Goal: Task Accomplishment & Management: Complete application form

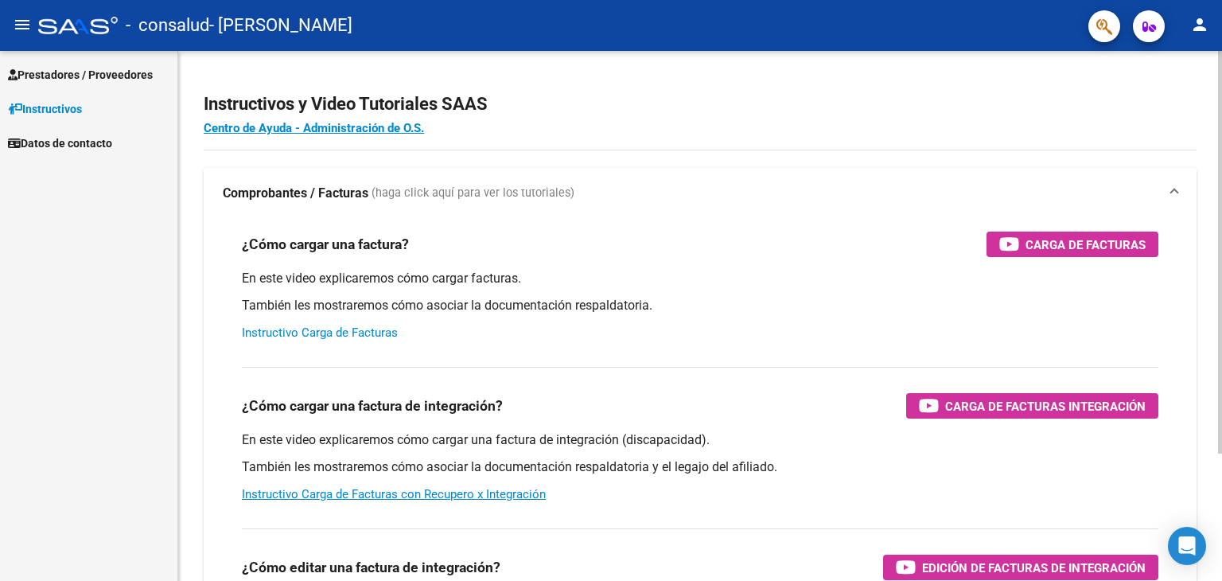
click at [275, 332] on link "Instructivo Carga de Facturas" at bounding box center [320, 332] width 156 height 14
click at [14, 29] on mat-icon "menu" at bounding box center [22, 24] width 19 height 19
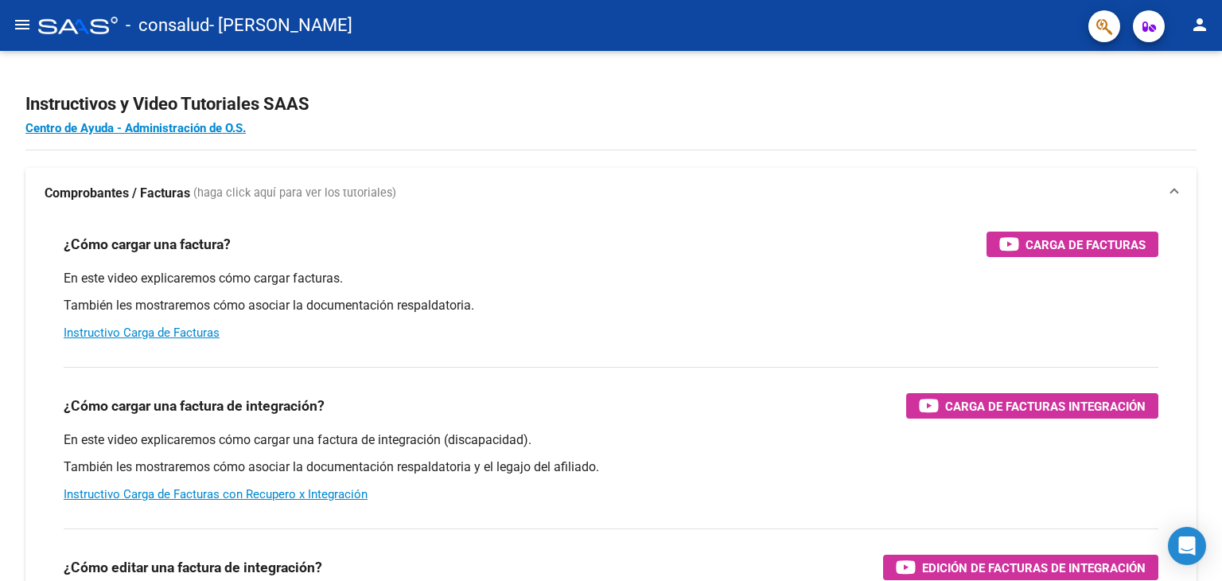
click at [14, 29] on mat-icon "menu" at bounding box center [22, 24] width 19 height 19
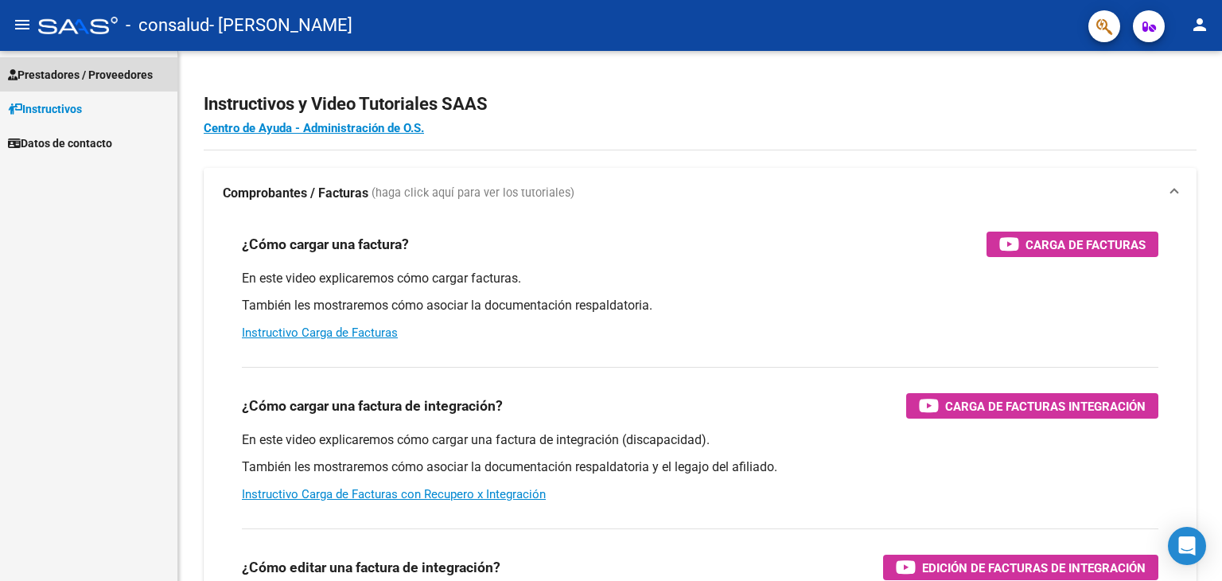
click at [87, 72] on span "Prestadores / Proveedores" at bounding box center [80, 74] width 145 height 17
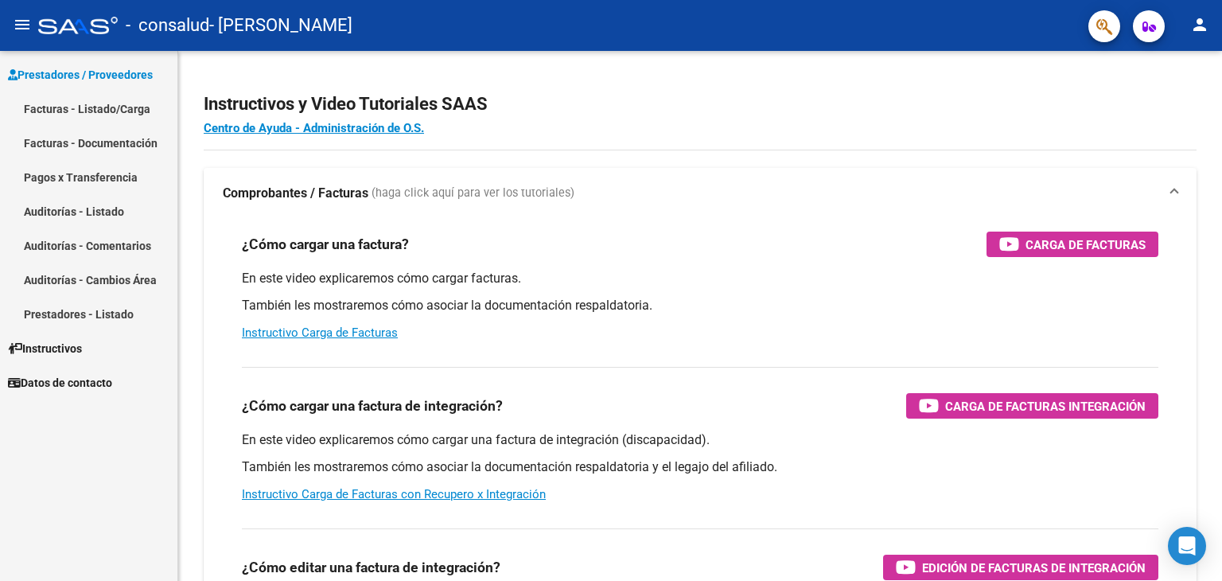
click at [79, 107] on link "Facturas - Listado/Carga" at bounding box center [88, 108] width 177 height 34
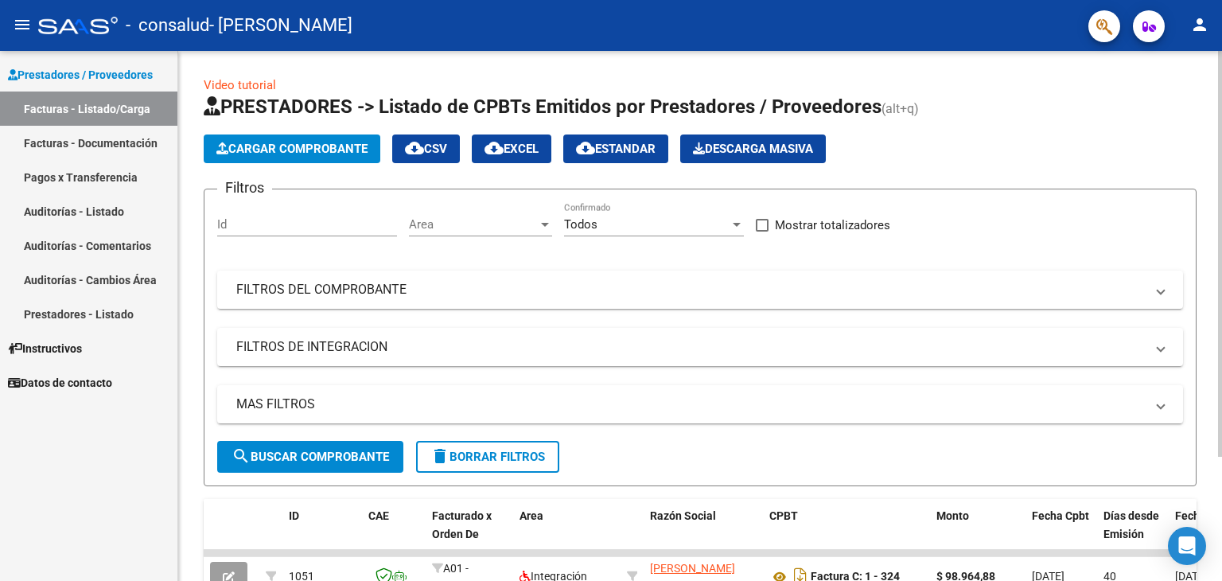
click at [296, 147] on span "Cargar Comprobante" at bounding box center [291, 149] width 151 height 14
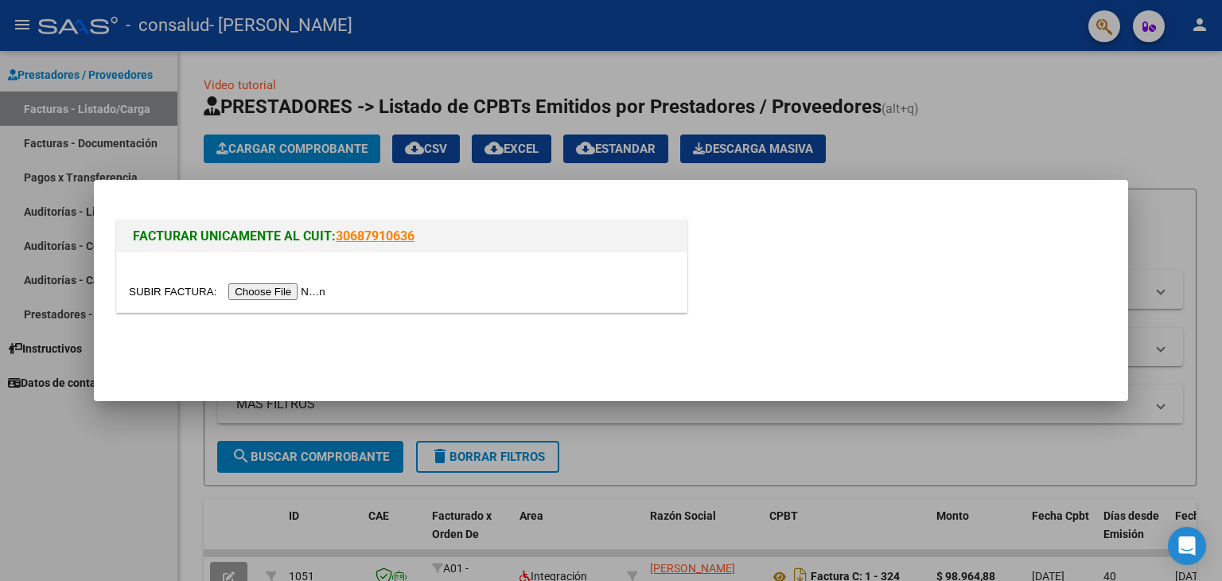
click at [315, 289] on input "file" at bounding box center [229, 291] width 201 height 17
click at [292, 292] on input "file" at bounding box center [229, 291] width 201 height 17
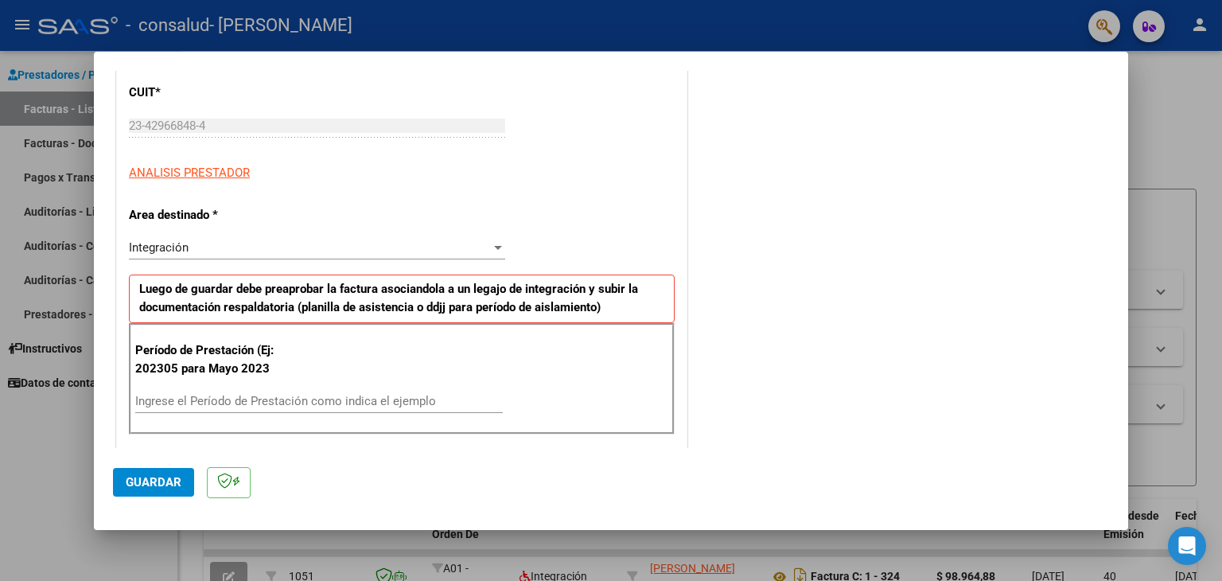
scroll to position [239, 0]
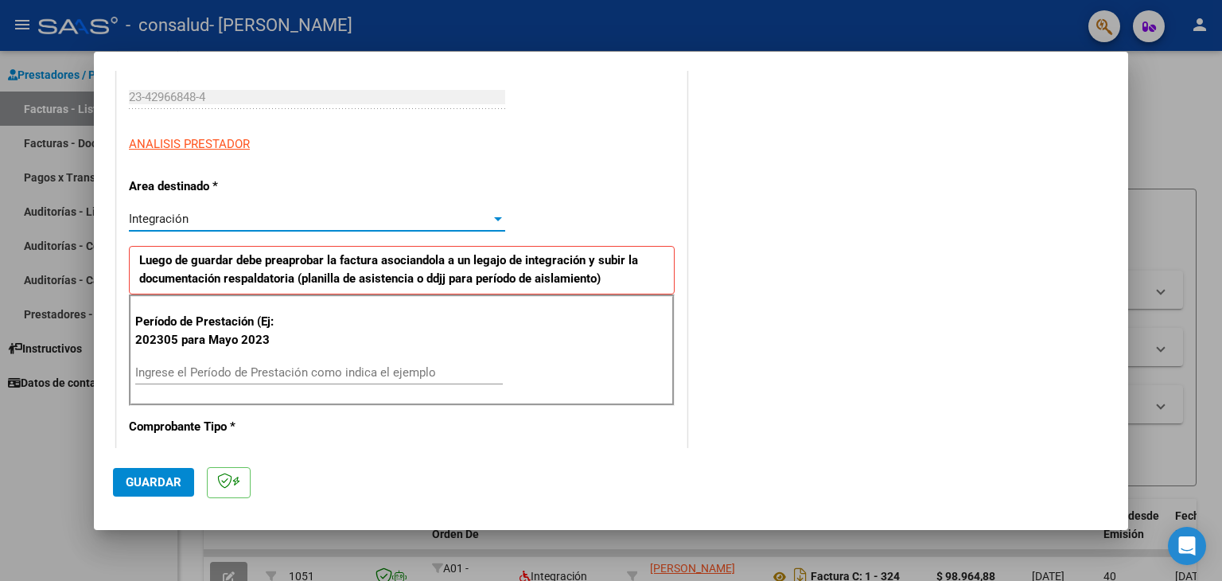
click at [451, 223] on div "Integración" at bounding box center [310, 219] width 362 height 14
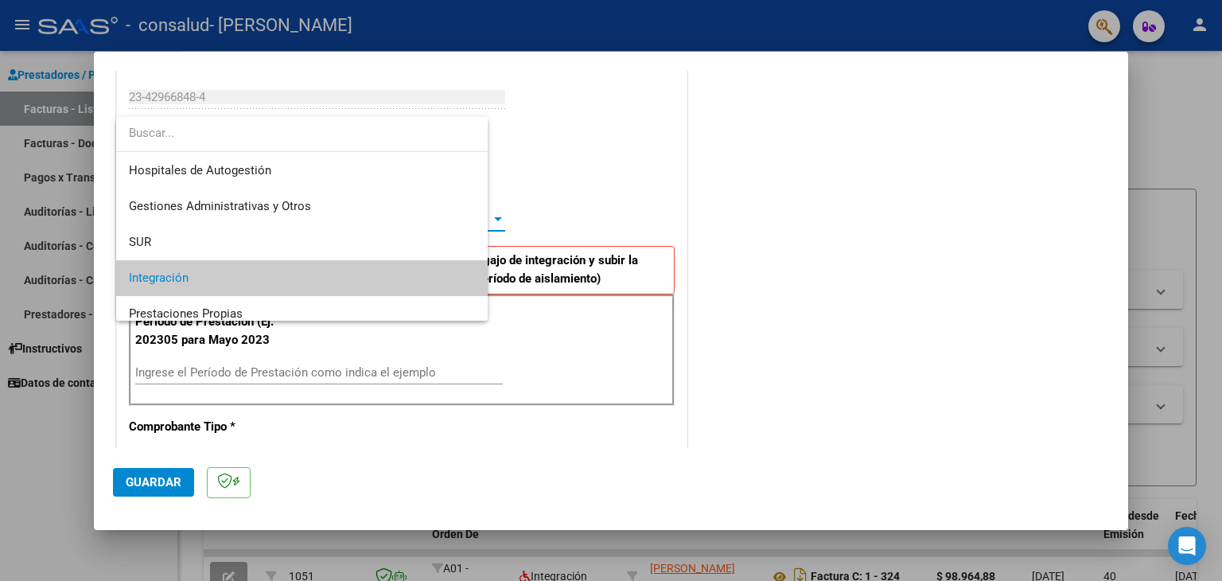
scroll to position [59, 0]
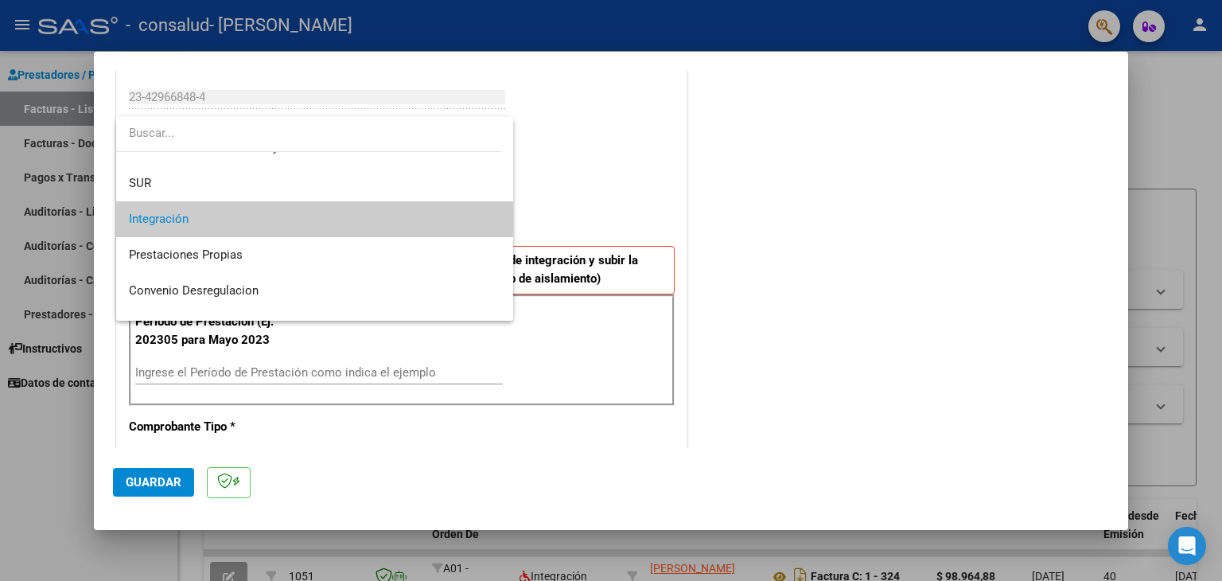
click at [451, 223] on span "Integración" at bounding box center [315, 219] width 372 height 36
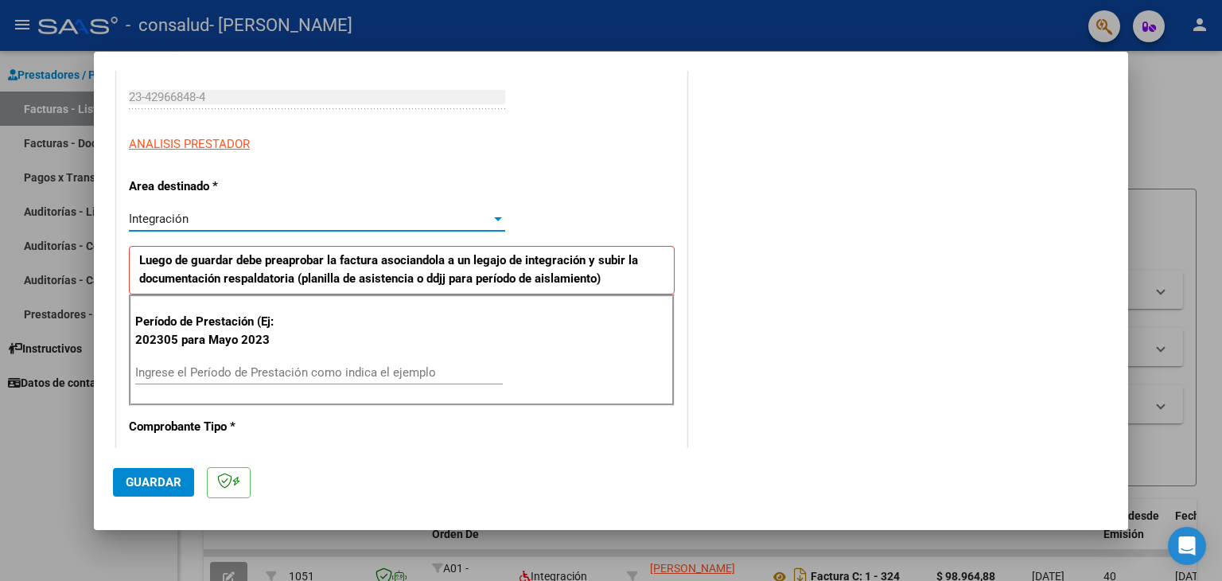
scroll to position [318, 0]
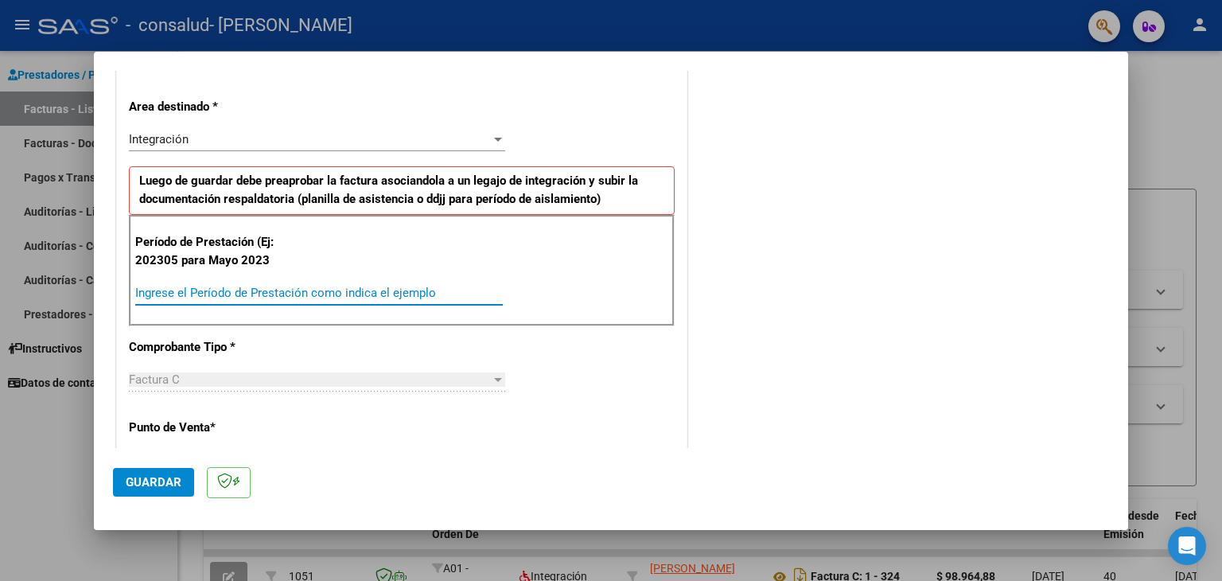
click at [227, 289] on input "Ingrese el Período de Prestación como indica el ejemplo" at bounding box center [318, 293] width 367 height 14
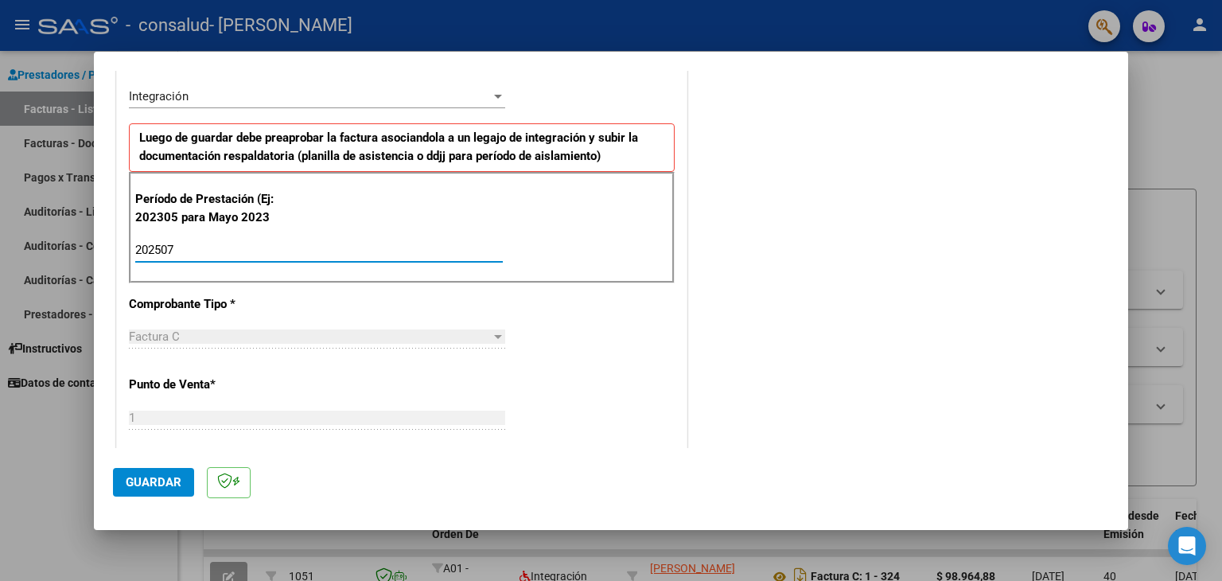
scroll to position [398, 0]
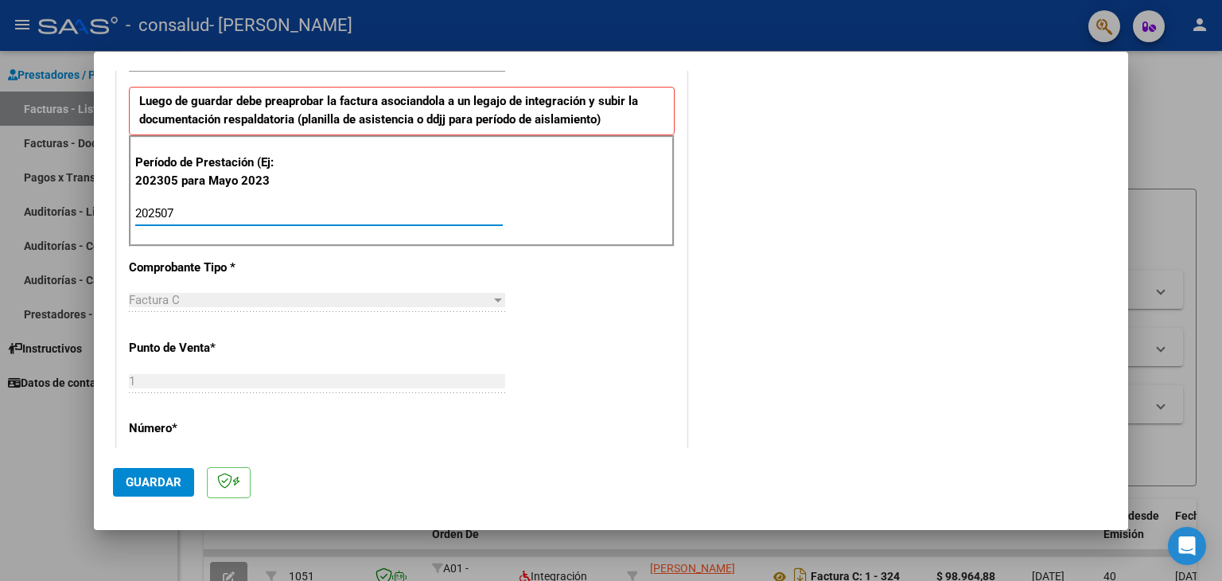
type input "202507"
click at [186, 296] on div "Factura C" at bounding box center [310, 300] width 362 height 14
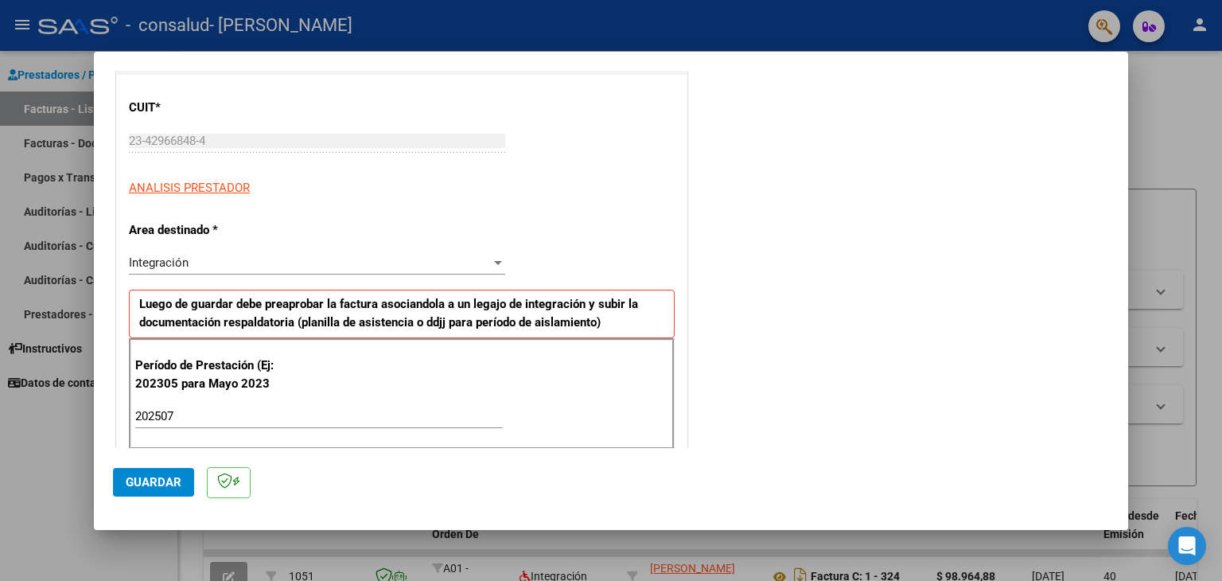
scroll to position [0, 0]
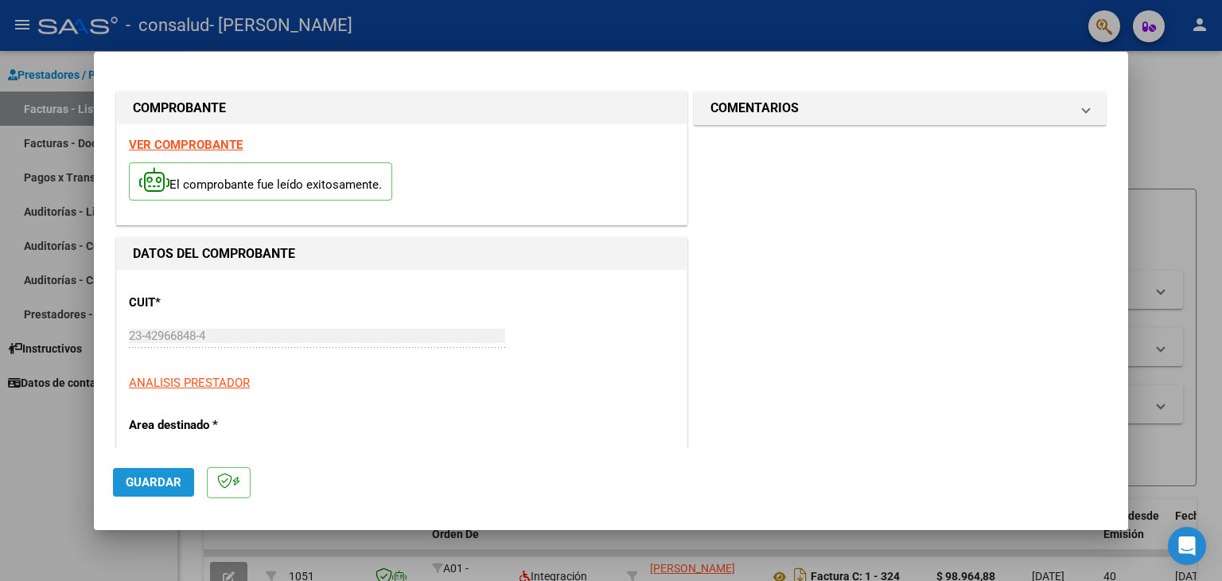
click at [154, 476] on span "Guardar" at bounding box center [154, 482] width 56 height 14
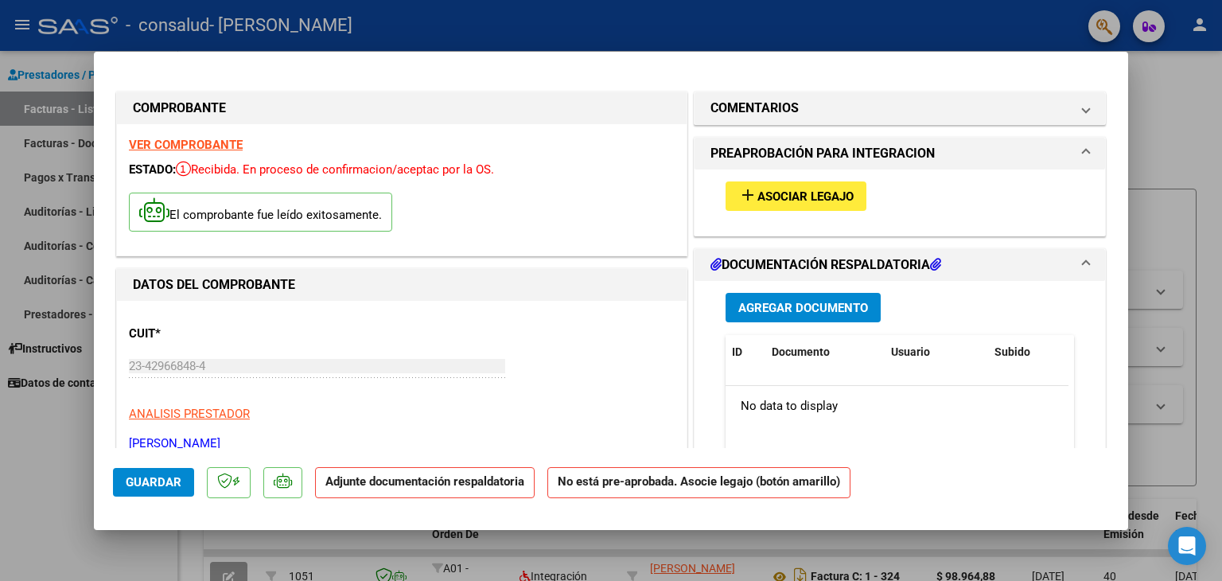
click at [911, 150] on h1 "PREAPROBACIÓN PARA INTEGRACION" at bounding box center [822, 153] width 224 height 19
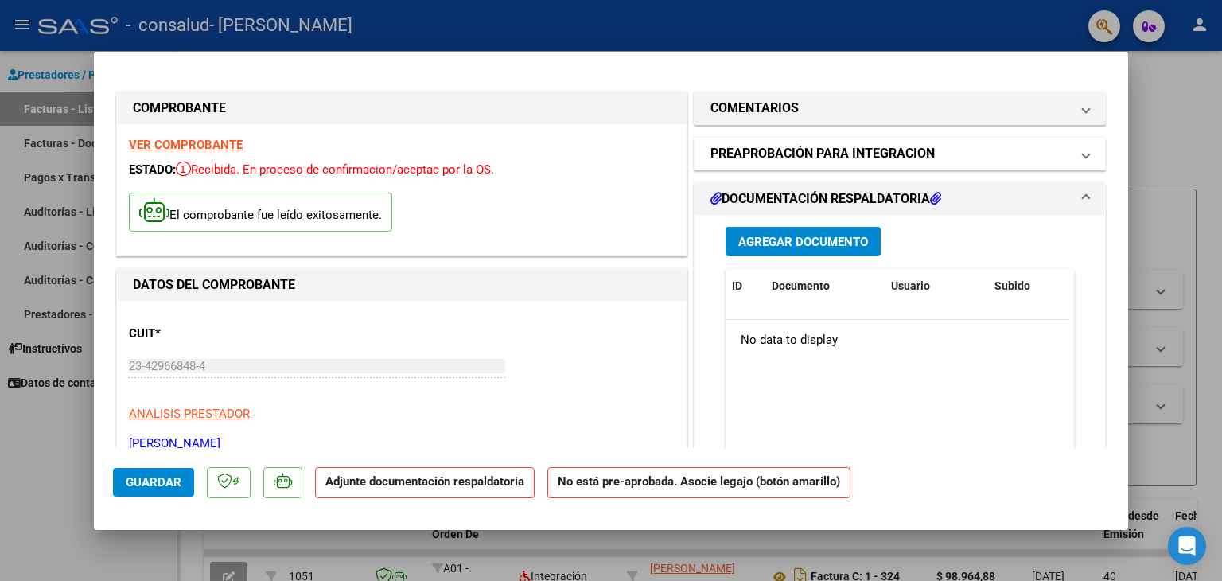
click at [911, 150] on h1 "PREAPROBACIÓN PARA INTEGRACION" at bounding box center [822, 153] width 224 height 19
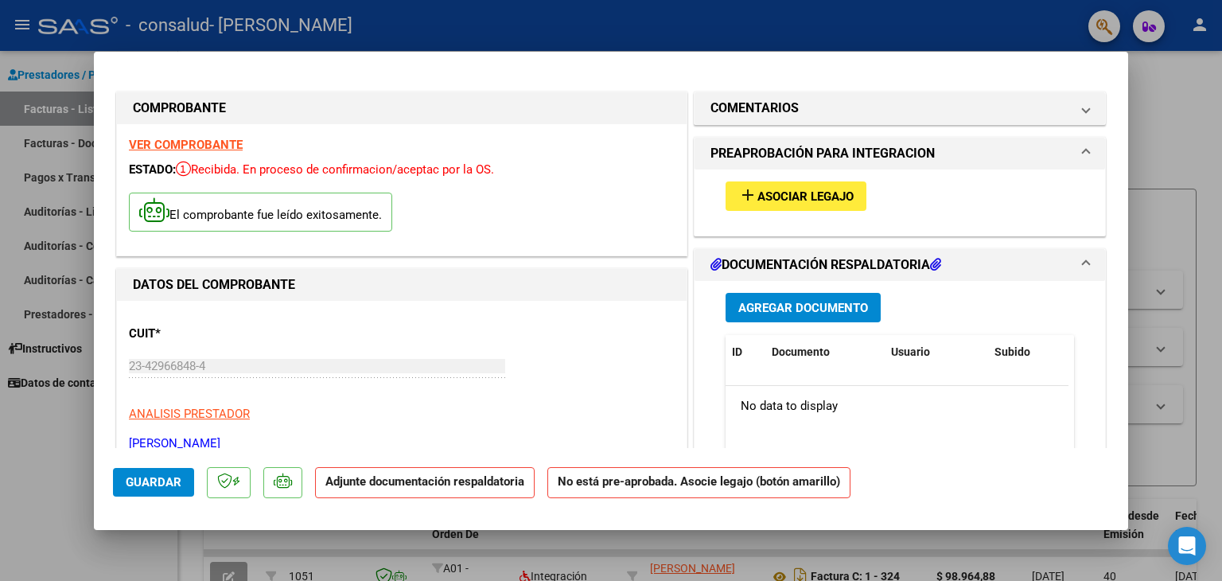
click at [768, 306] on span "Agregar Documento" at bounding box center [803, 308] width 130 height 14
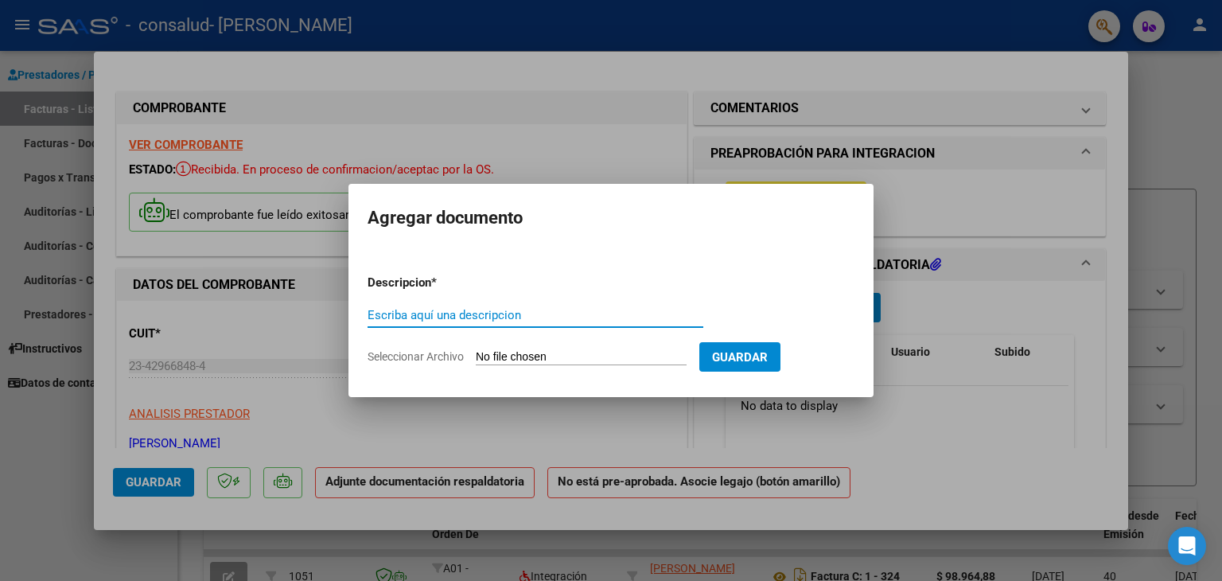
type input "p"
type input "PLANILLA DE ASISTENCIA"
click at [555, 357] on input "Seleccionar Archivo" at bounding box center [581, 357] width 211 height 15
type input "C:\fakepath\[PERSON_NAME] ASISTENCIA [PERSON_NAME] 2.pdf"
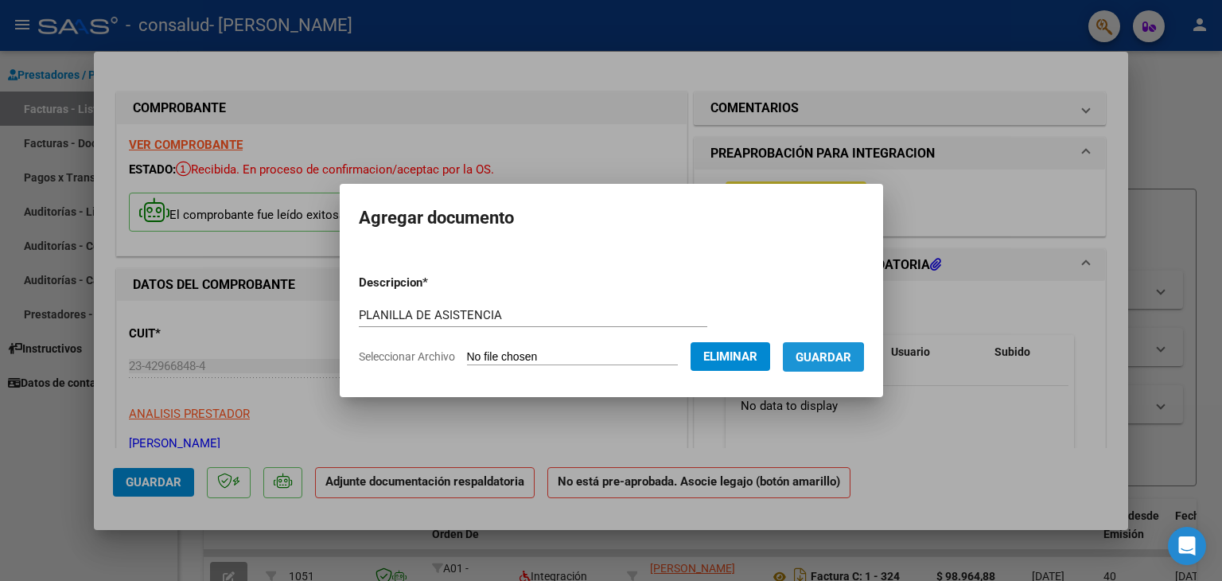
click at [807, 360] on button "Guardar" at bounding box center [823, 356] width 81 height 29
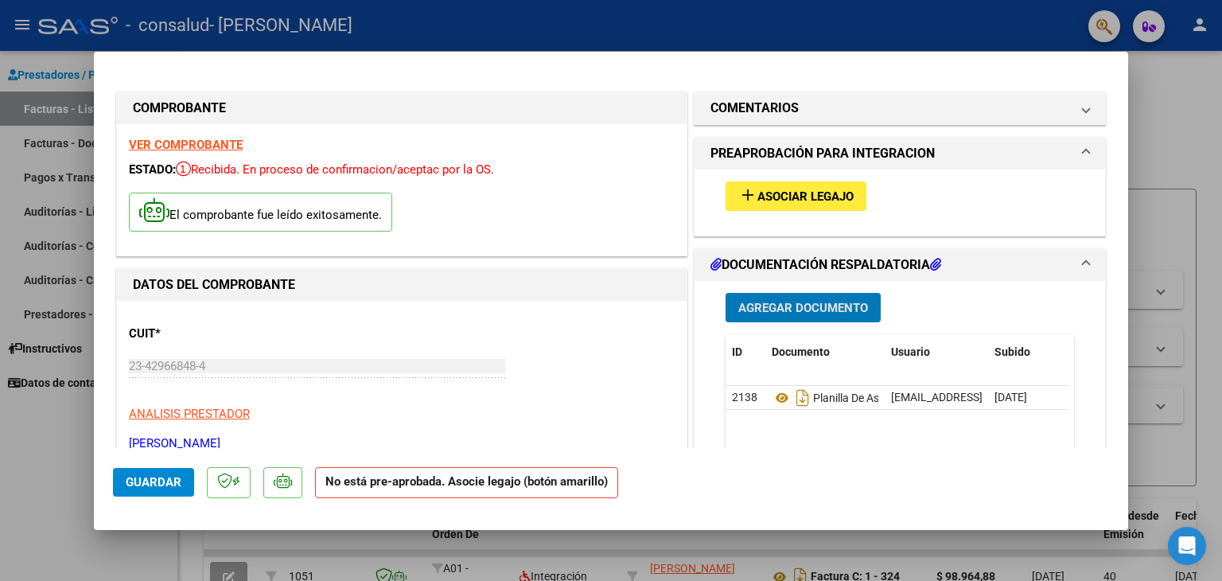
click at [138, 476] on span "Guardar" at bounding box center [154, 482] width 56 height 14
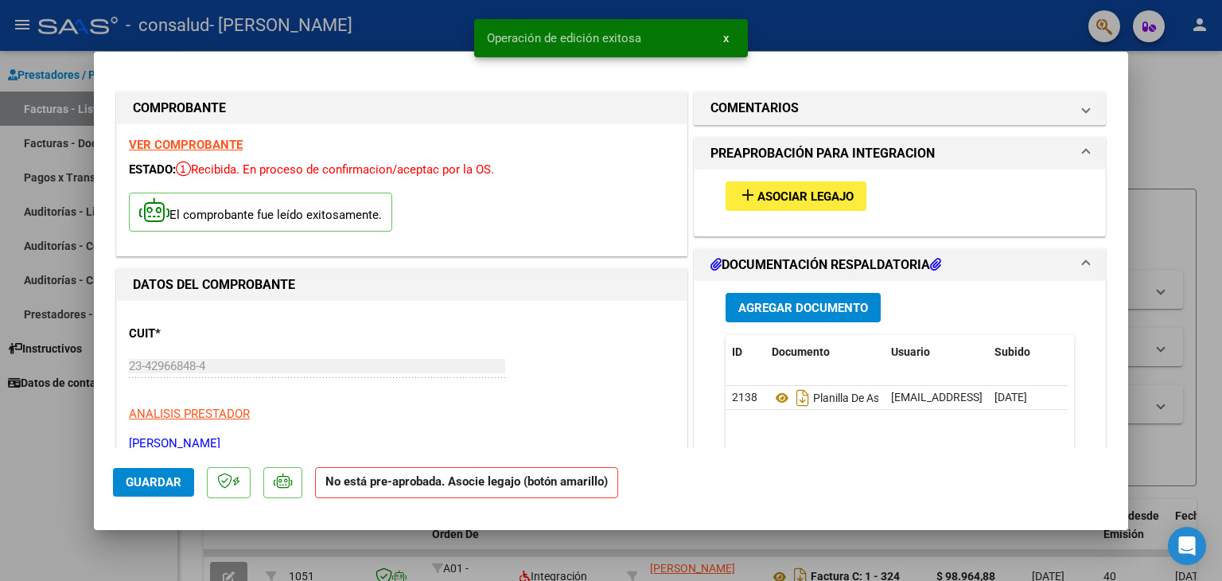
scroll to position [80, 0]
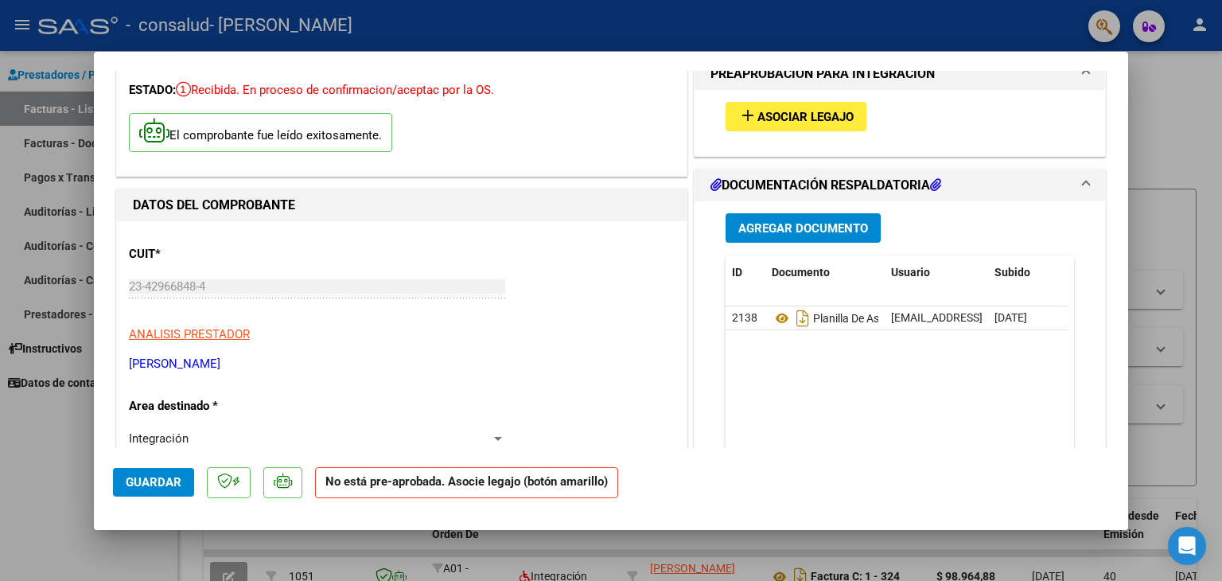
click at [137, 480] on span "Guardar" at bounding box center [154, 482] width 56 height 14
click at [1154, 252] on div at bounding box center [611, 290] width 1222 height 581
type input "$ 0,00"
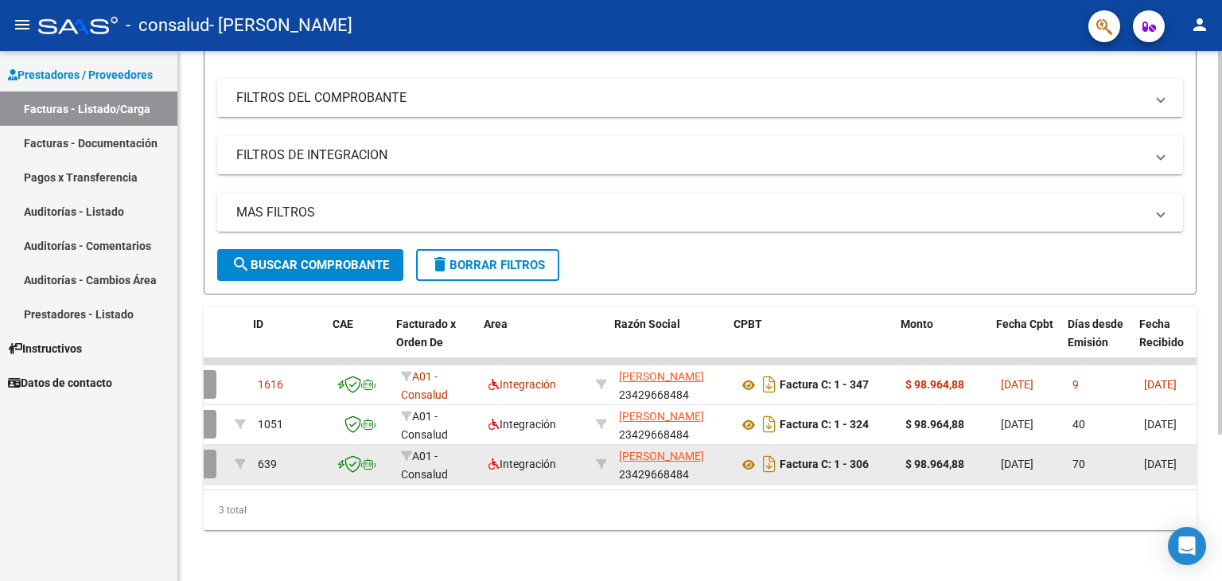
scroll to position [0, 35]
